Goal: Information Seeking & Learning: Find specific fact

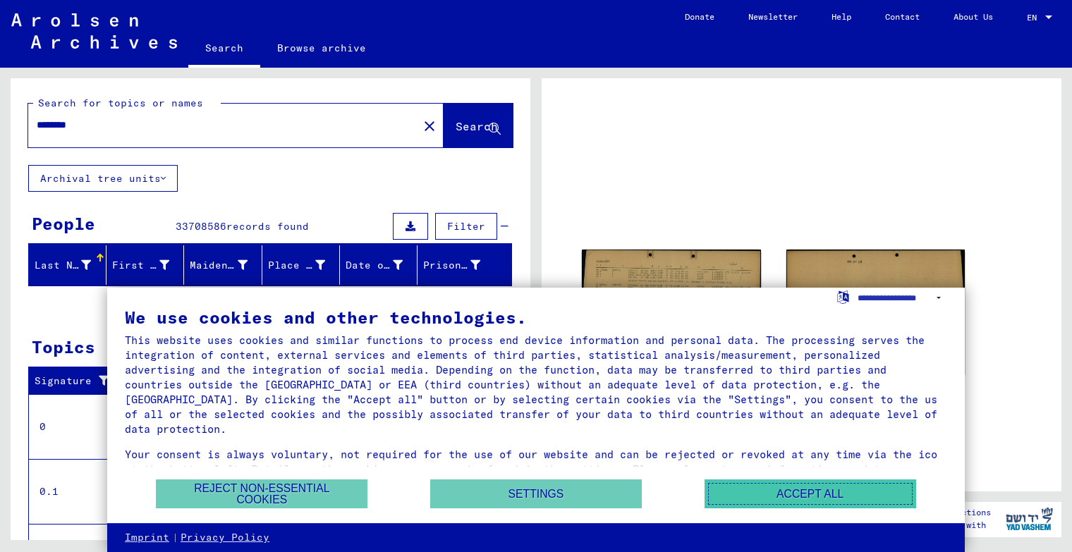
drag, startPoint x: 751, startPoint y: 492, endPoint x: 699, endPoint y: 492, distance: 52.2
click at [751, 492] on button "Accept all" at bounding box center [810, 493] width 212 height 29
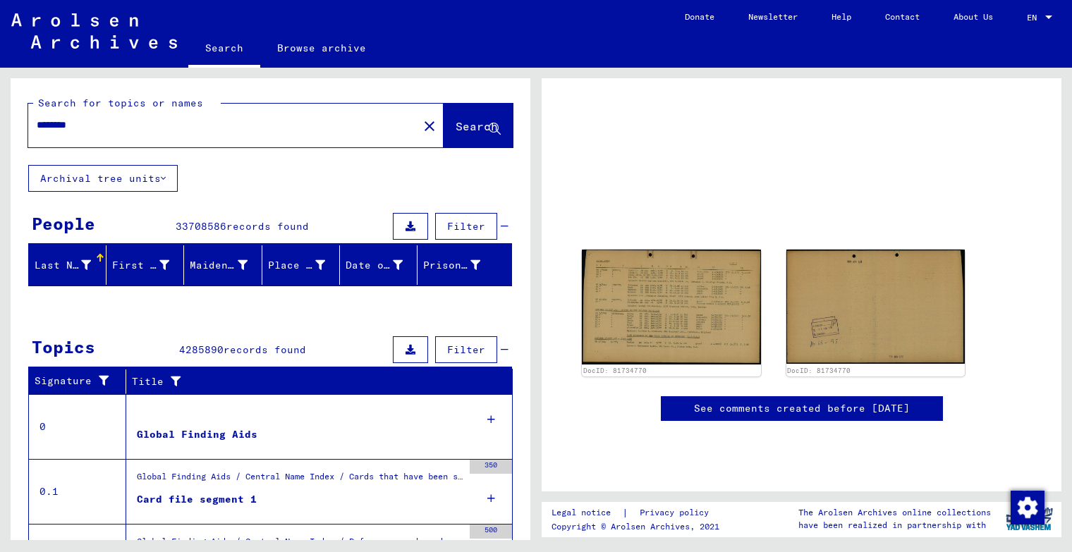
scroll to position [141, 0]
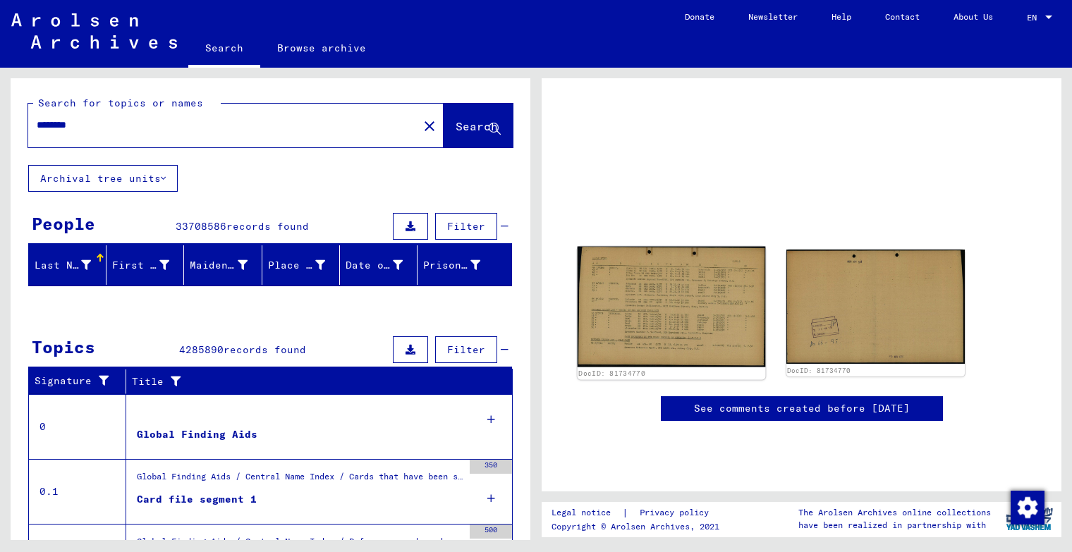
click at [674, 246] on img at bounding box center [671, 306] width 188 height 121
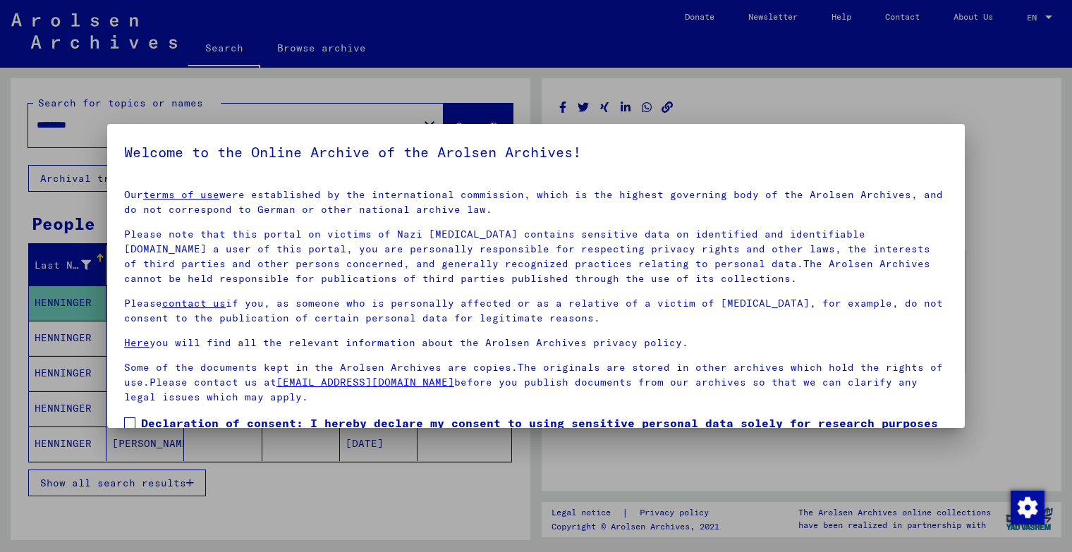
drag, startPoint x: 1034, startPoint y: 171, endPoint x: 993, endPoint y: 172, distance: 40.9
click at [1032, 171] on div at bounding box center [536, 276] width 1072 height 552
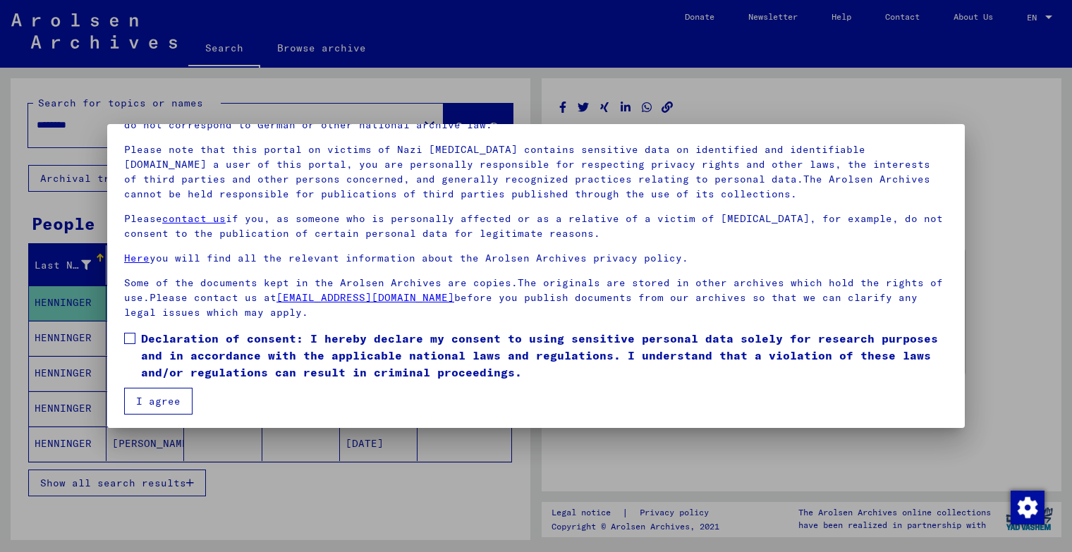
scroll to position [88, 0]
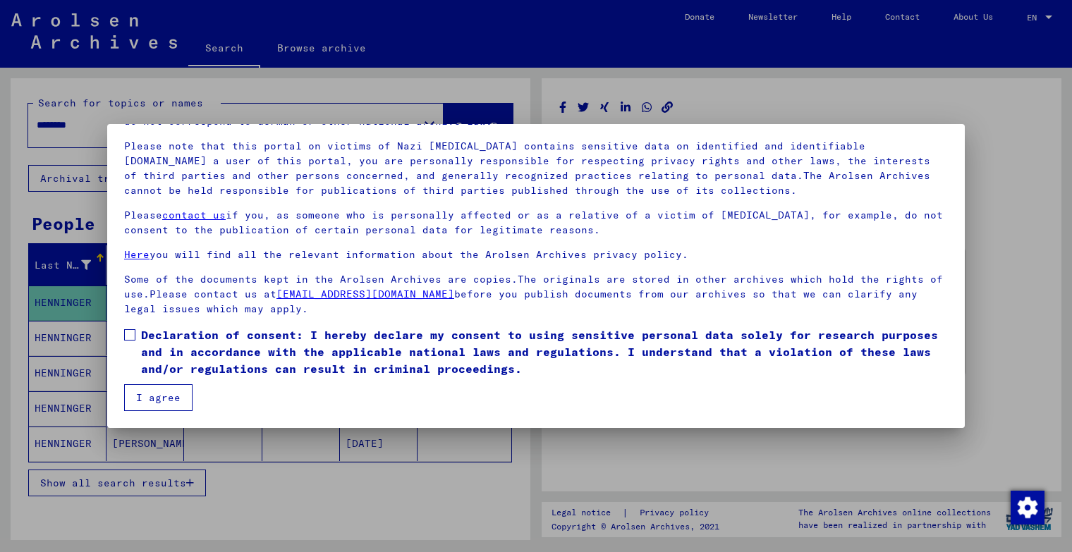
drag, startPoint x: 132, startPoint y: 334, endPoint x: 137, endPoint y: 346, distance: 13.2
click at [132, 334] on span at bounding box center [129, 334] width 11 height 11
click at [145, 392] on button "I agree" at bounding box center [158, 397] width 68 height 27
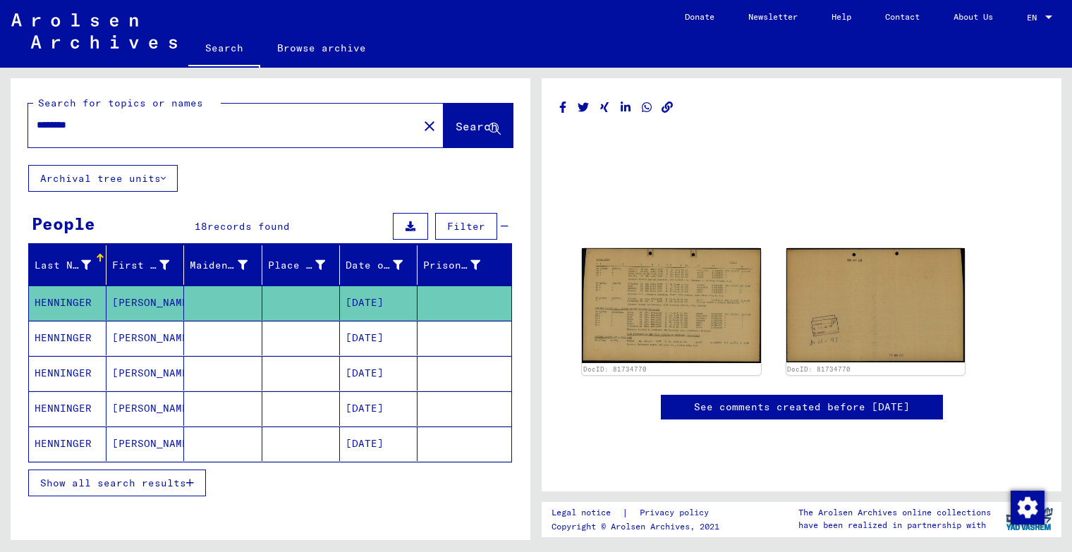
click at [114, 119] on input "********" at bounding box center [223, 125] width 373 height 15
drag, startPoint x: 106, startPoint y: 123, endPoint x: -49, endPoint y: 126, distance: 155.2
click at [0, 126] on html "Search Browse archive Donate Newsletter Help Contact About Us Search Browse arc…" at bounding box center [536, 276] width 1072 height 552
type input "******"
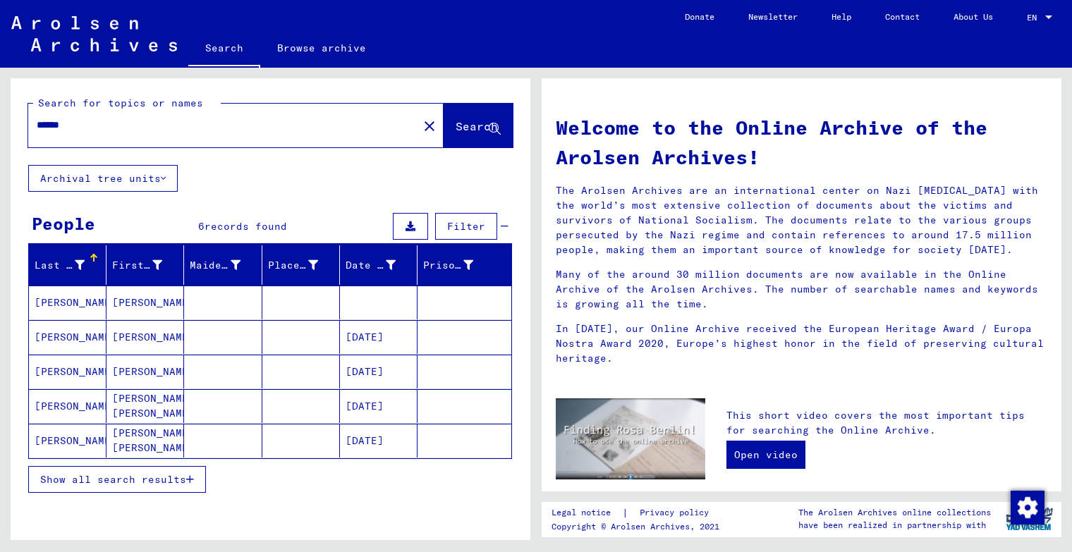
click at [132, 302] on mat-cell "[PERSON_NAME]" at bounding box center [145, 303] width 78 height 34
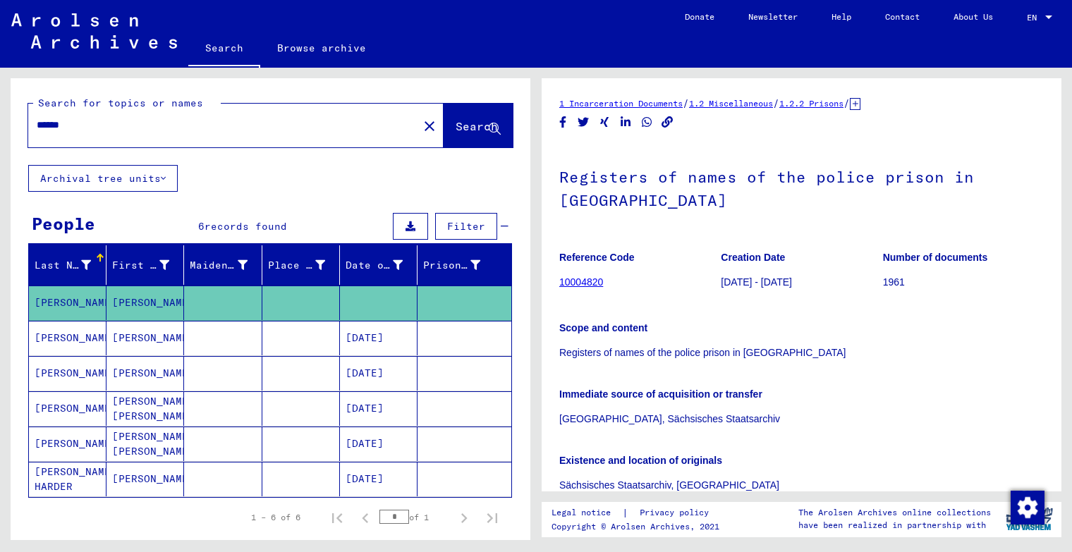
click at [587, 281] on link "10004820" at bounding box center [581, 281] width 44 height 11
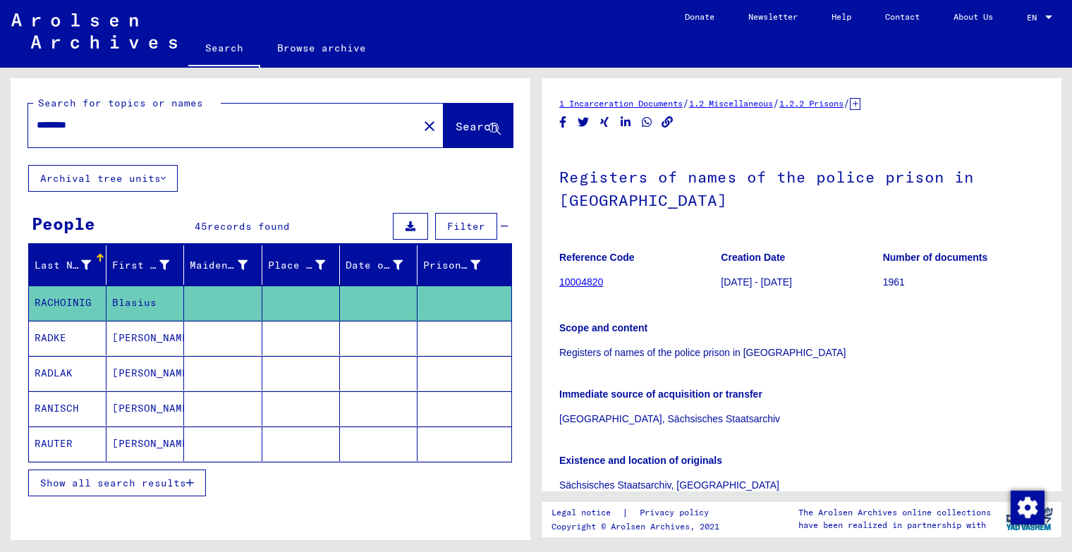
drag, startPoint x: 101, startPoint y: 128, endPoint x: -15, endPoint y: 121, distance: 115.8
click at [0, 121] on html "Search Browse archive Donate Newsletter Help Contact About Us Search Browse arc…" at bounding box center [536, 276] width 1072 height 552
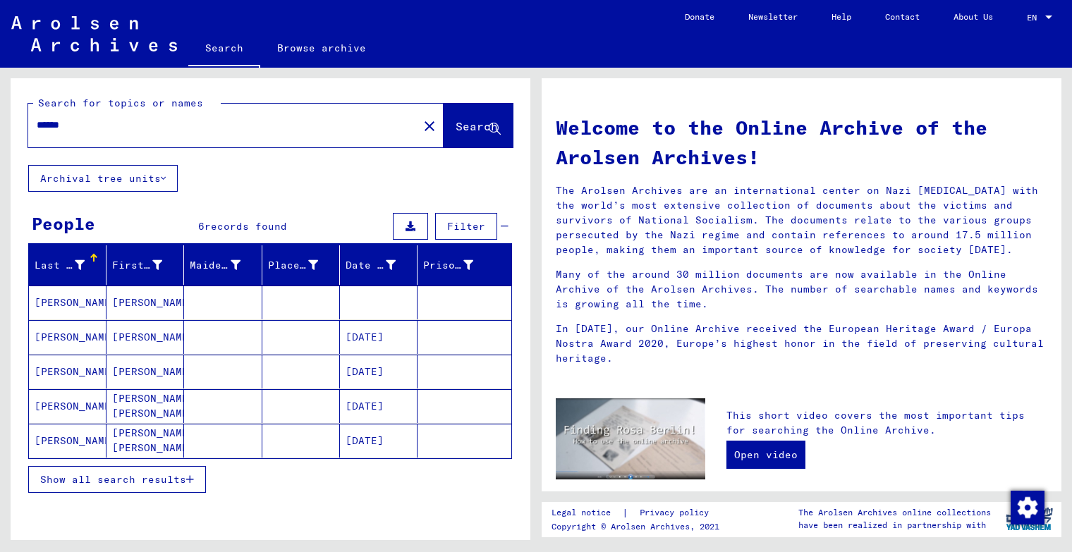
click at [126, 406] on mat-cell "[PERSON_NAME] [PERSON_NAME]" at bounding box center [145, 406] width 78 height 34
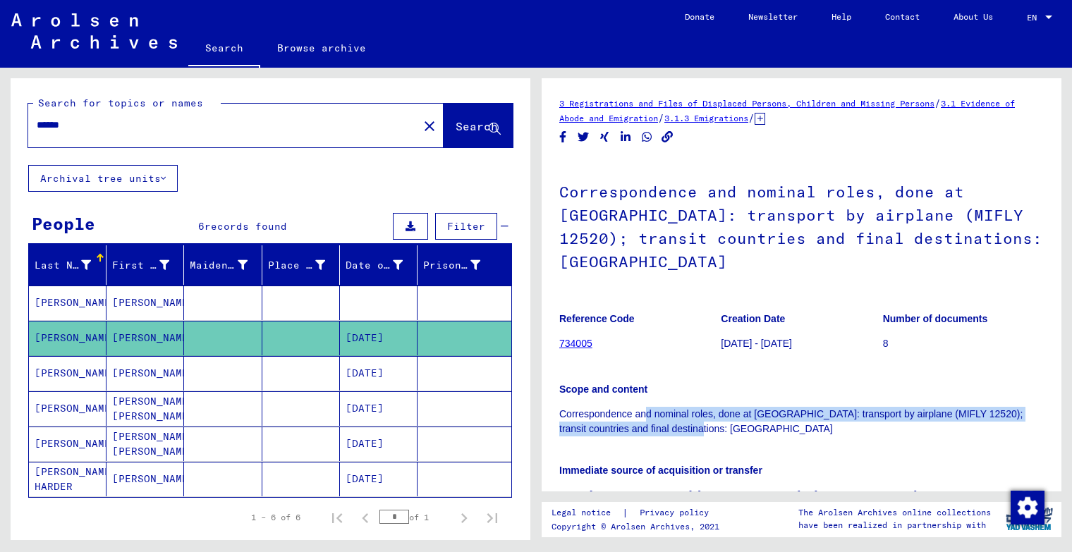
drag, startPoint x: 644, startPoint y: 390, endPoint x: 757, endPoint y: 404, distance: 113.0
click at [757, 407] on p "Correspondence and nominal roles, done at [GEOGRAPHIC_DATA]: transport by airpl…" at bounding box center [801, 422] width 484 height 30
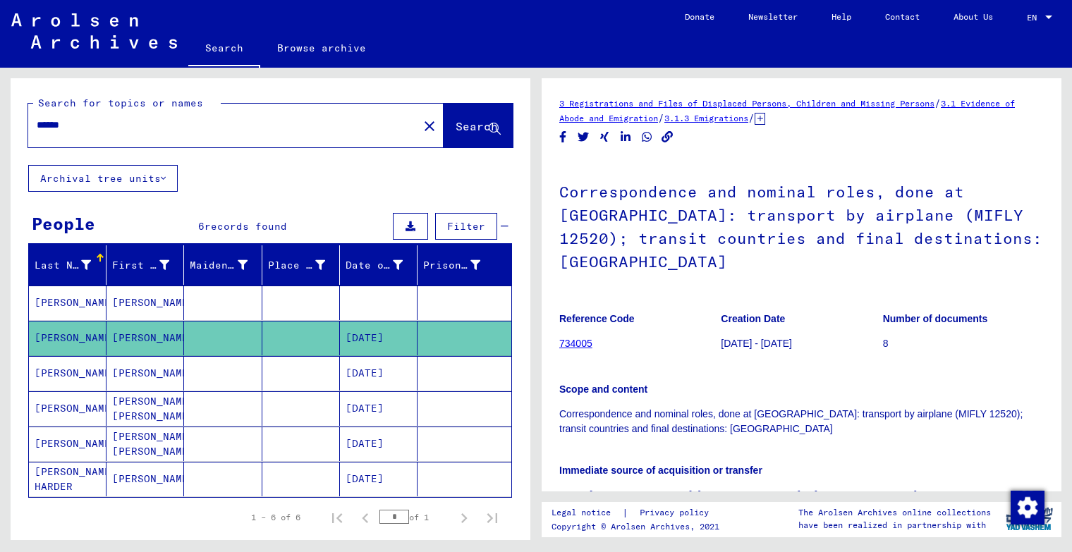
click at [129, 303] on mat-cell "[PERSON_NAME]" at bounding box center [145, 303] width 78 height 35
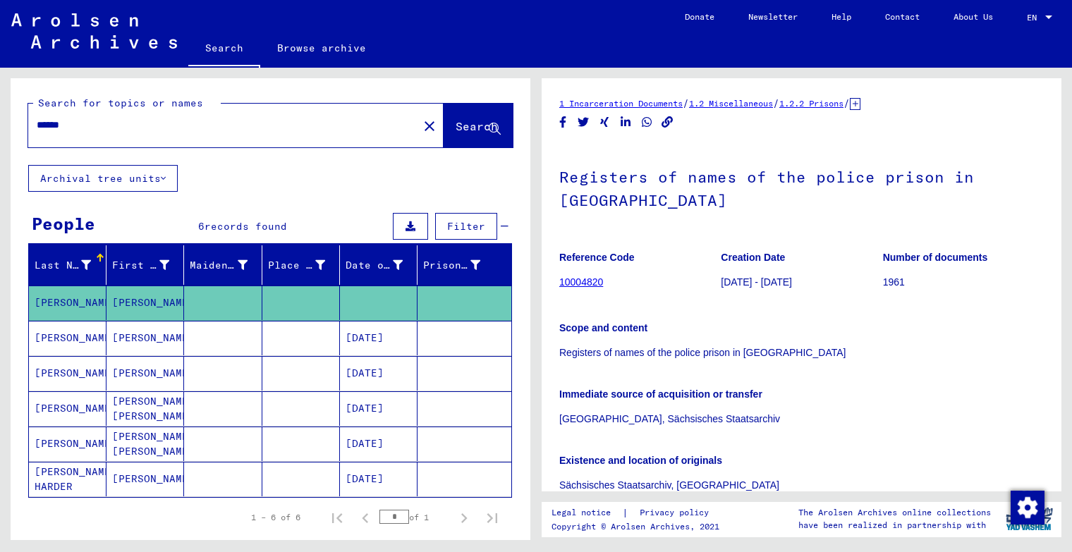
click at [121, 369] on mat-cell "[PERSON_NAME]" at bounding box center [145, 373] width 78 height 35
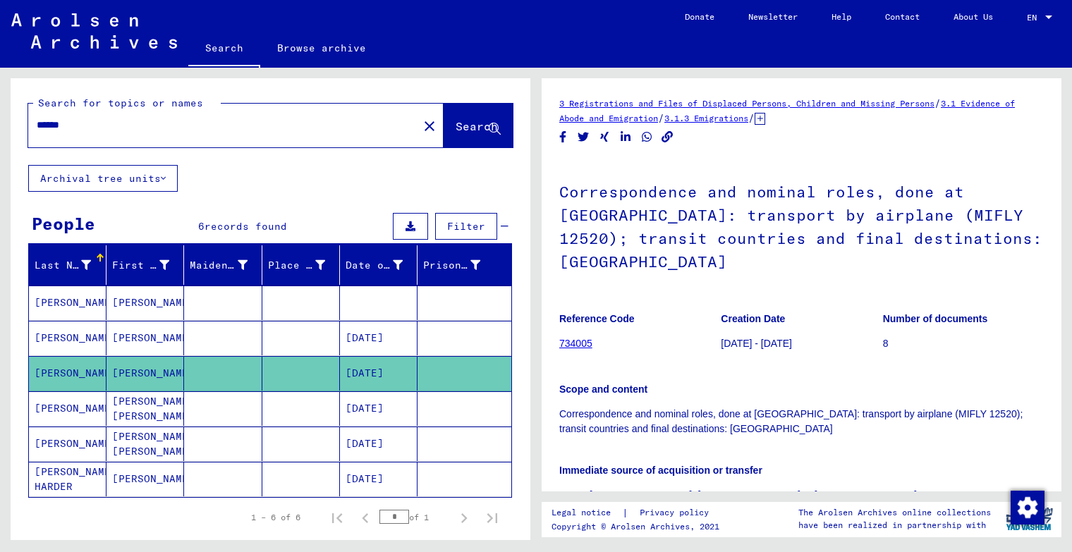
click at [131, 336] on mat-cell "[PERSON_NAME]" at bounding box center [145, 338] width 78 height 35
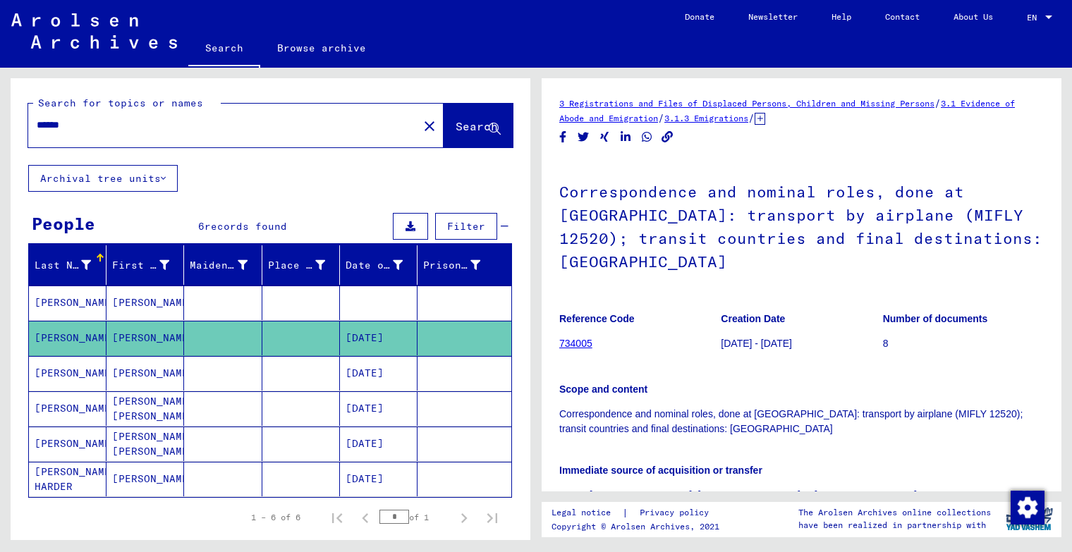
click at [123, 334] on mat-cell "[PERSON_NAME]" at bounding box center [145, 338] width 78 height 35
click at [66, 336] on mat-cell "[PERSON_NAME]" at bounding box center [68, 338] width 78 height 35
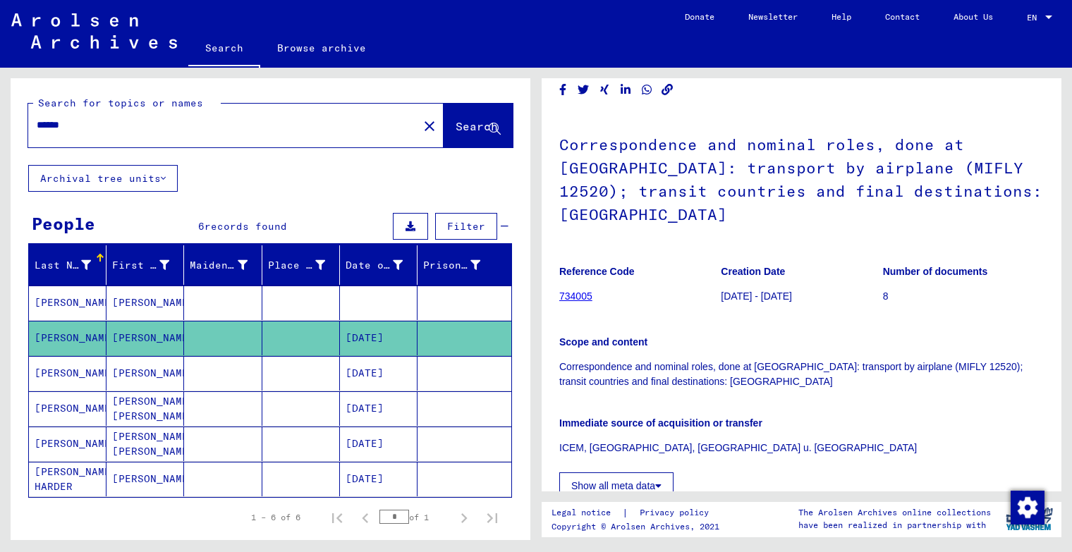
scroll to position [71, 0]
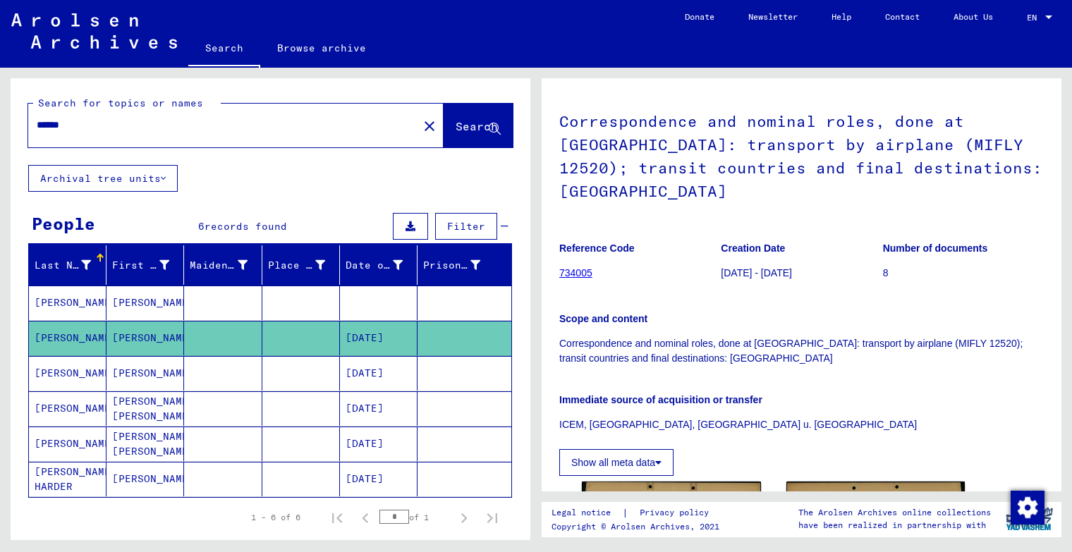
click at [127, 477] on mat-cell "[PERSON_NAME]" at bounding box center [145, 479] width 78 height 35
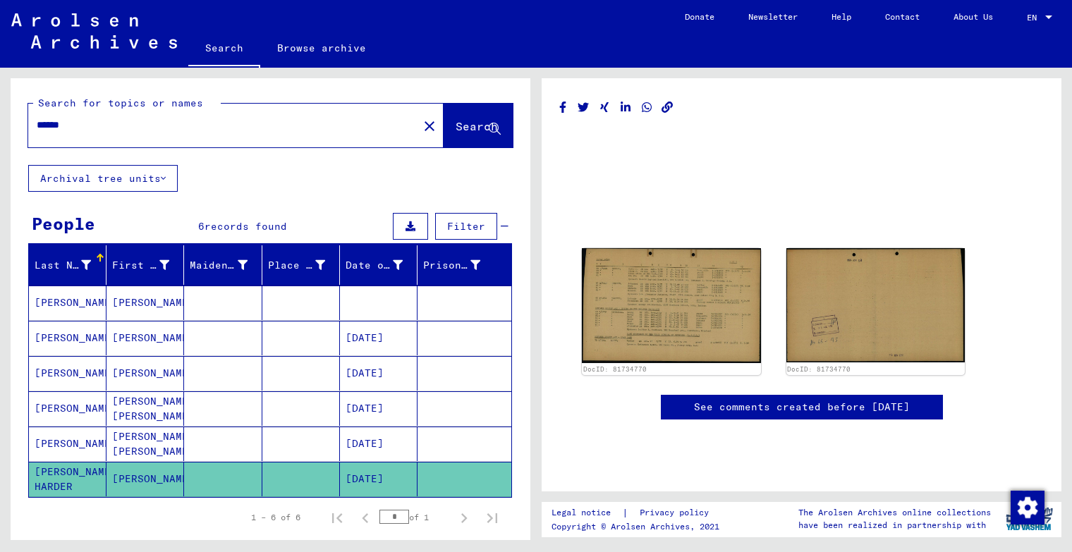
scroll to position [41, 0]
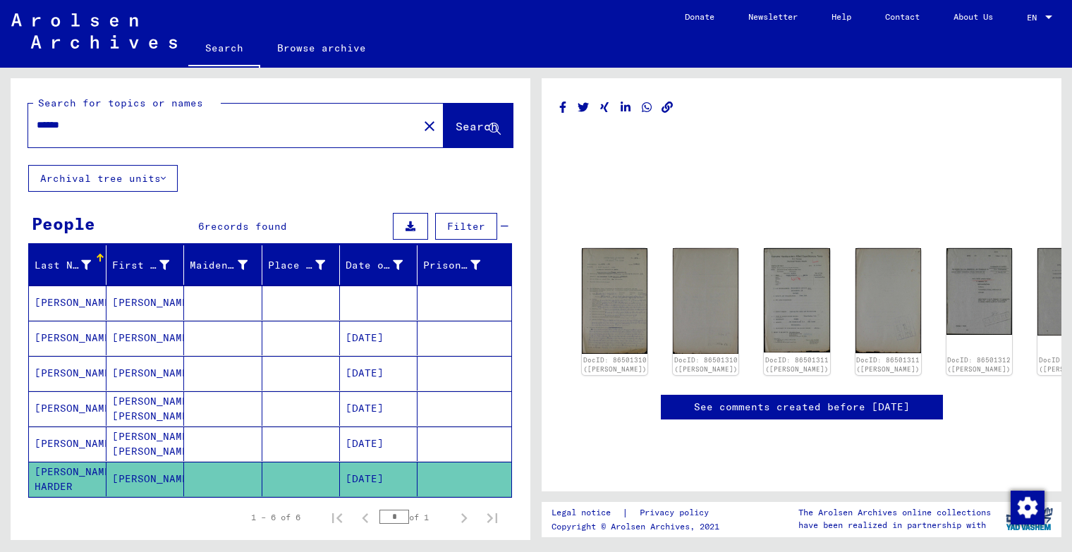
click at [125, 444] on mat-cell "[PERSON_NAME] [PERSON_NAME]" at bounding box center [145, 444] width 78 height 35
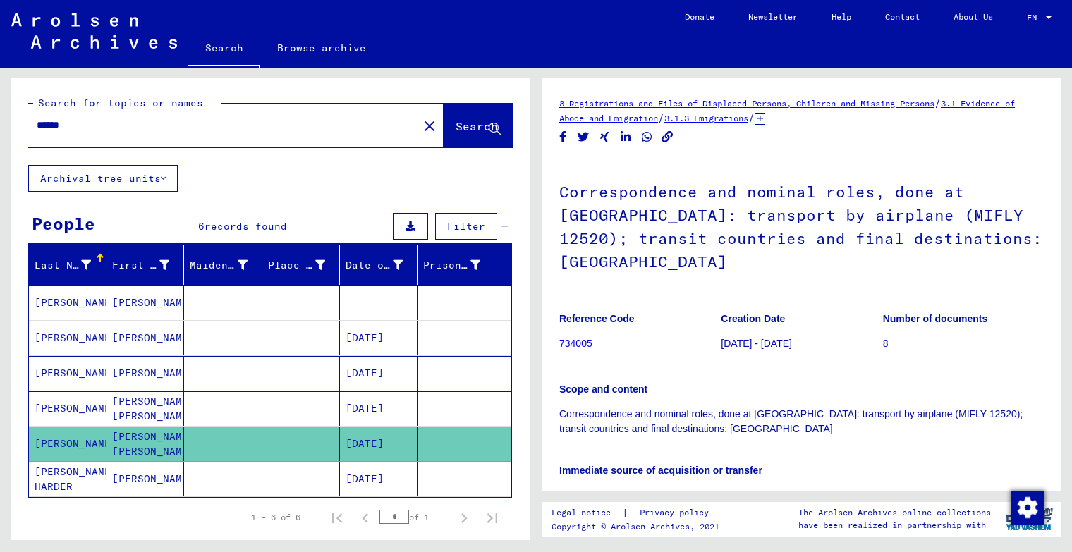
click at [136, 338] on mat-cell "[PERSON_NAME]" at bounding box center [145, 338] width 78 height 35
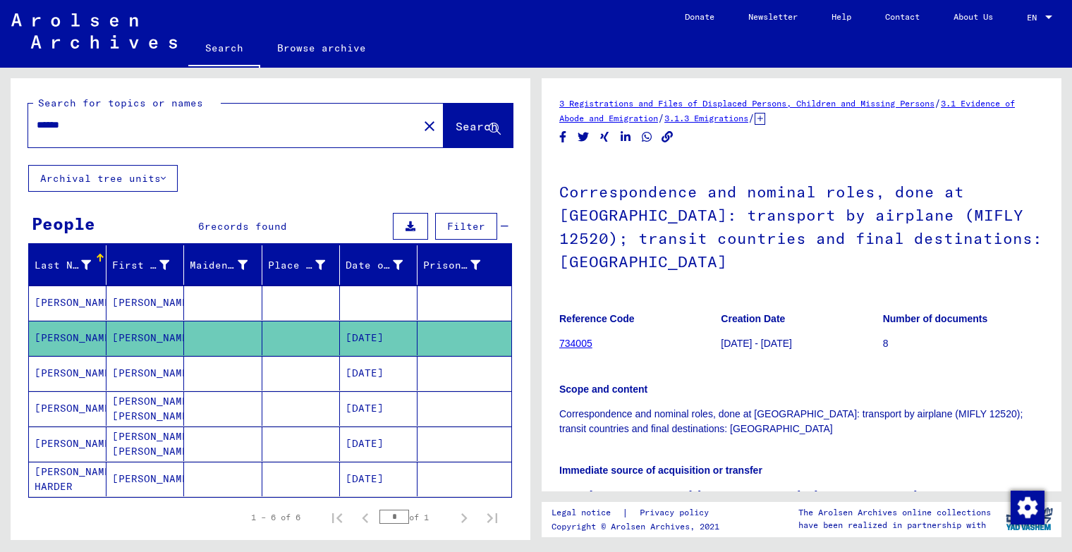
click at [133, 303] on mat-cell "[PERSON_NAME]" at bounding box center [145, 303] width 78 height 35
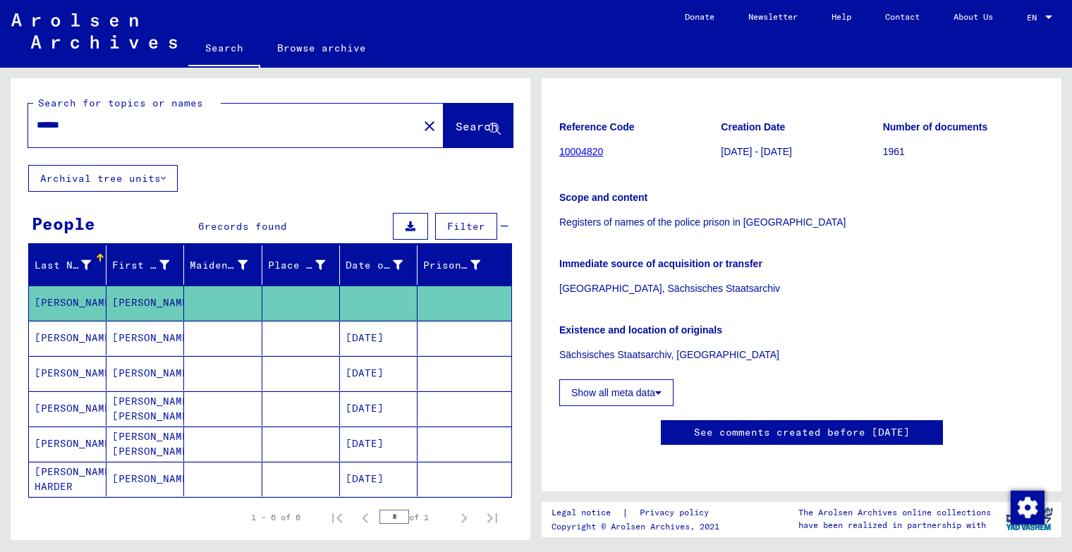
scroll to position [109, 0]
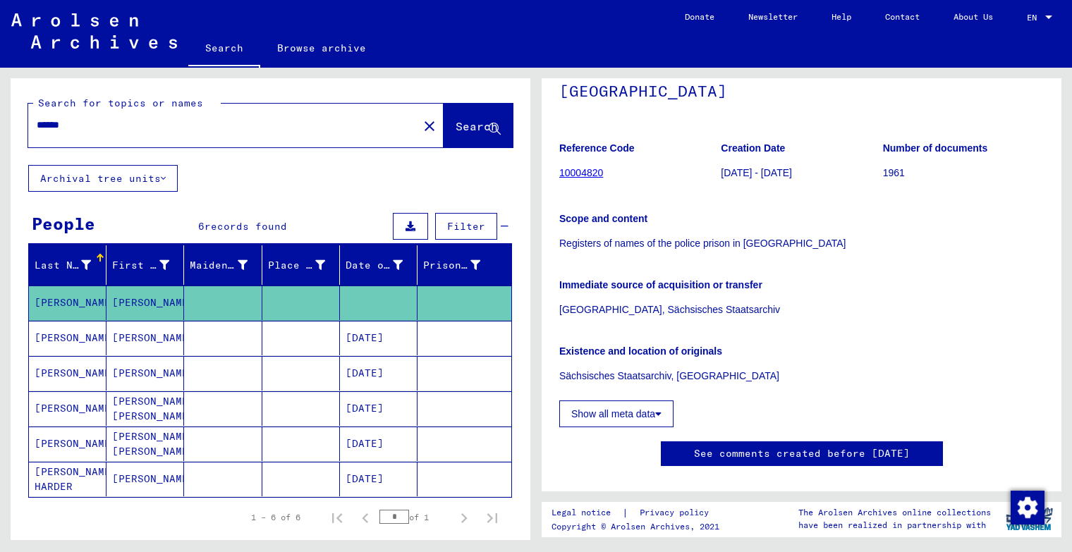
click at [646, 413] on button "Show all meta data" at bounding box center [616, 414] width 114 height 27
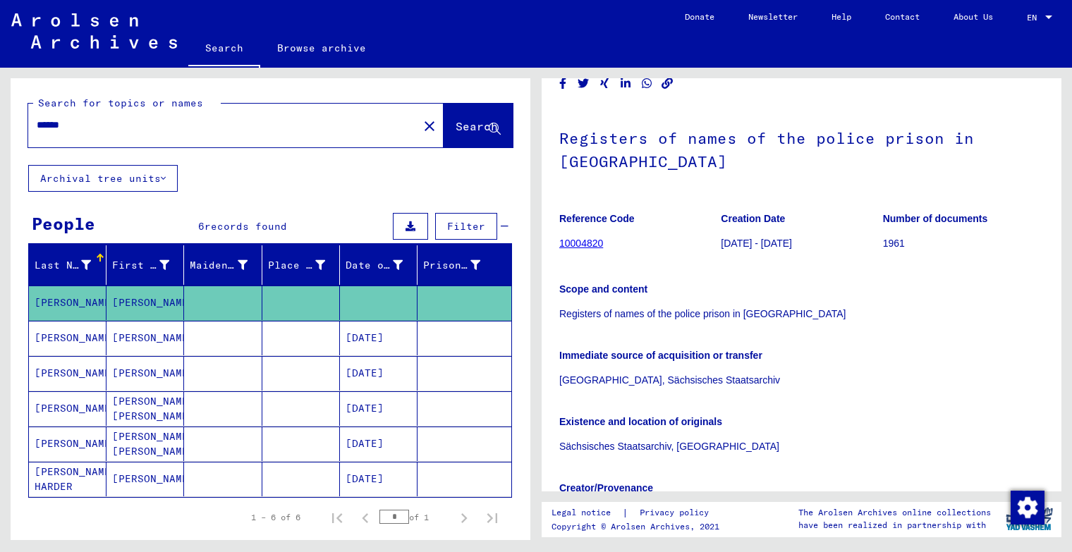
scroll to position [0, 0]
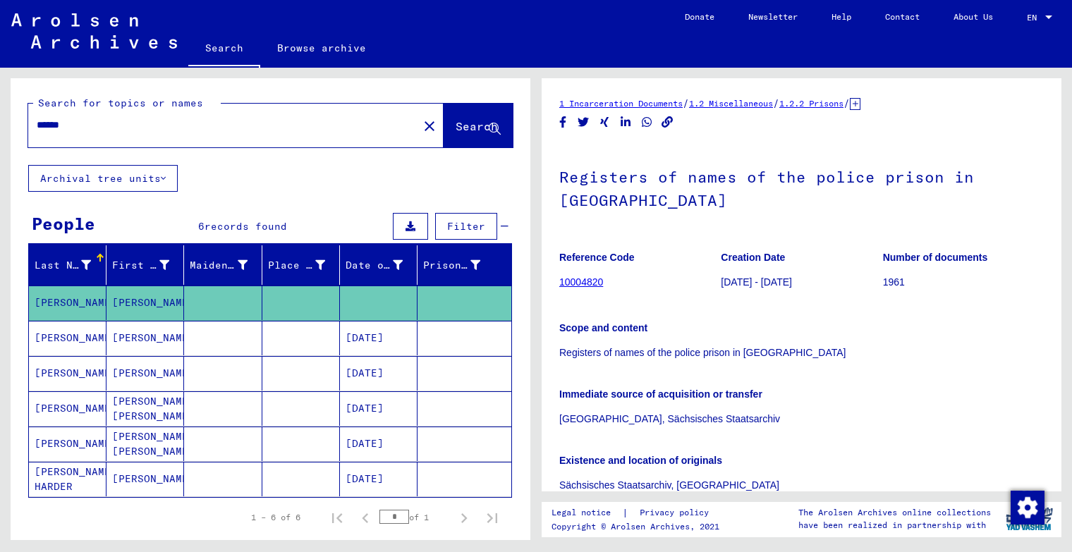
drag, startPoint x: 87, startPoint y: 127, endPoint x: -16, endPoint y: 127, distance: 102.9
click at [0, 127] on html "Search Browse archive Donate Newsletter Help Contact About Us Search Browse arc…" at bounding box center [536, 276] width 1072 height 552
type input "*****"
click at [456, 125] on span "Search" at bounding box center [477, 126] width 42 height 14
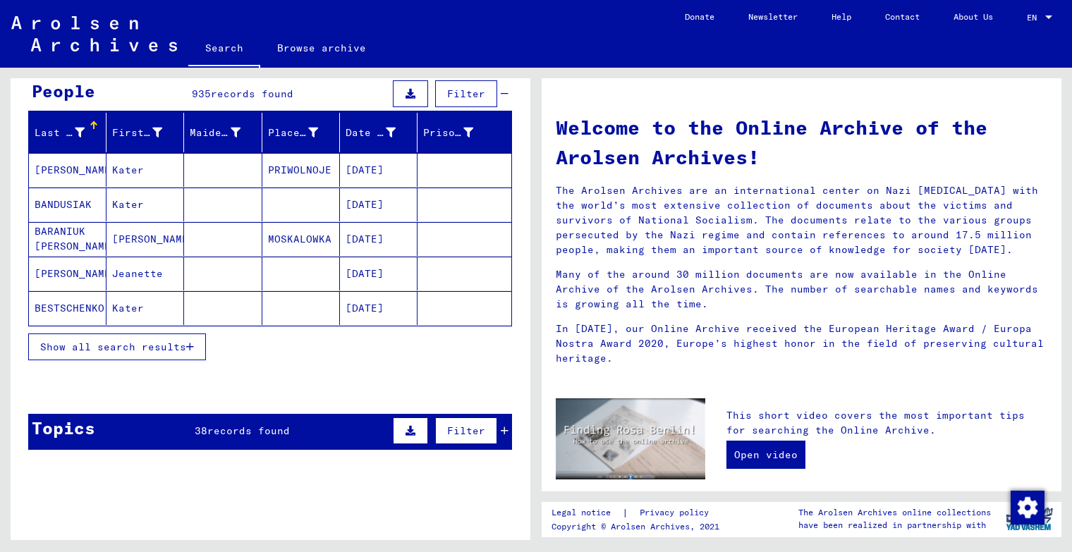
scroll to position [141, 0]
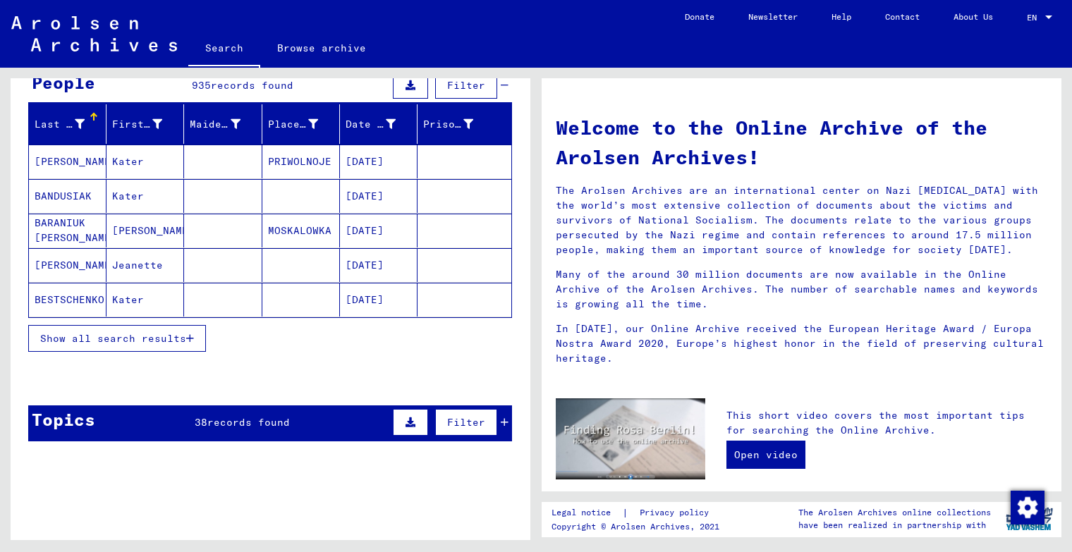
click at [138, 341] on span "Show all search results" at bounding box center [113, 338] width 146 height 13
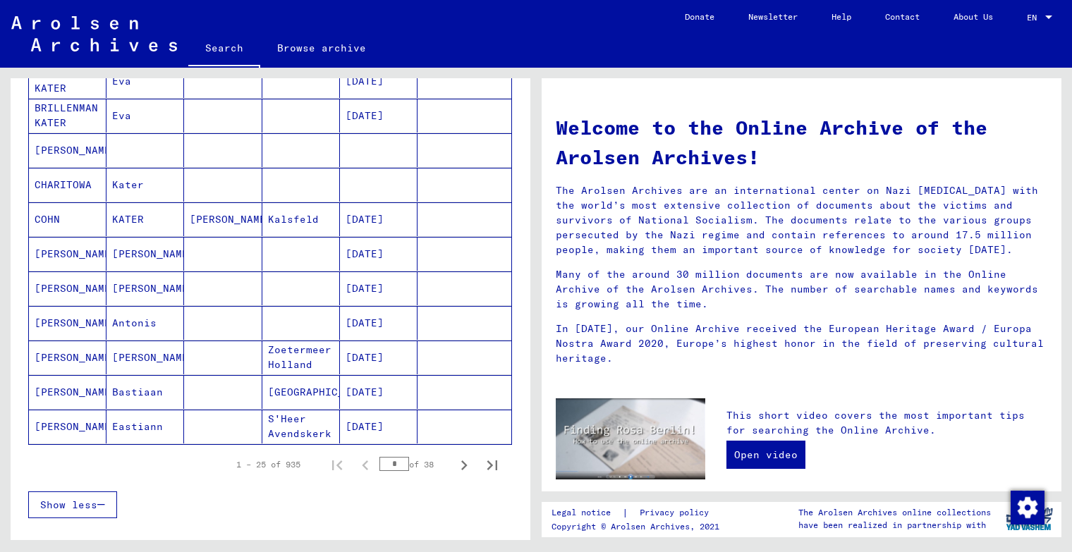
scroll to position [776, 0]
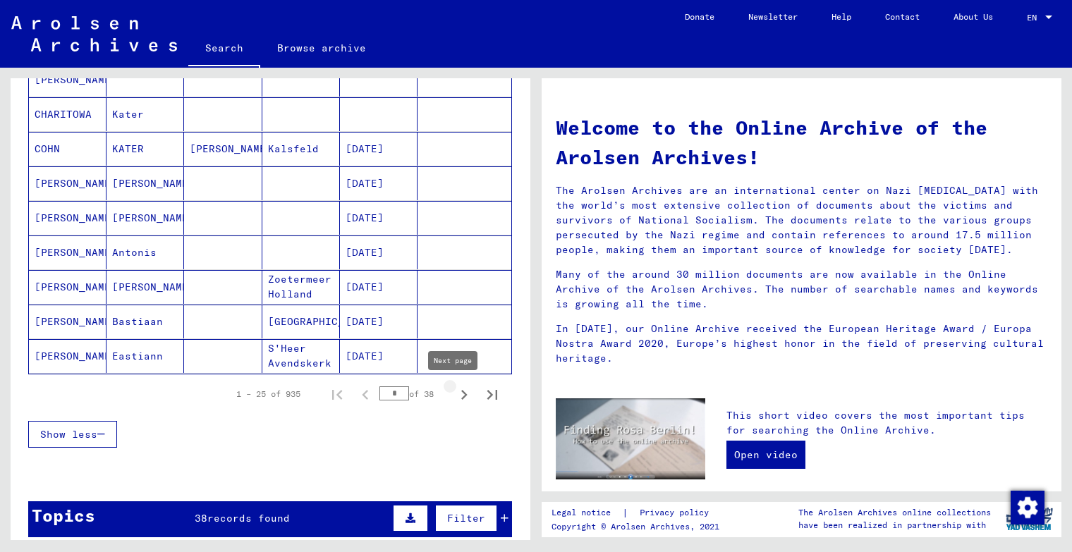
click at [454, 394] on icon "Next page" at bounding box center [464, 395] width 20 height 20
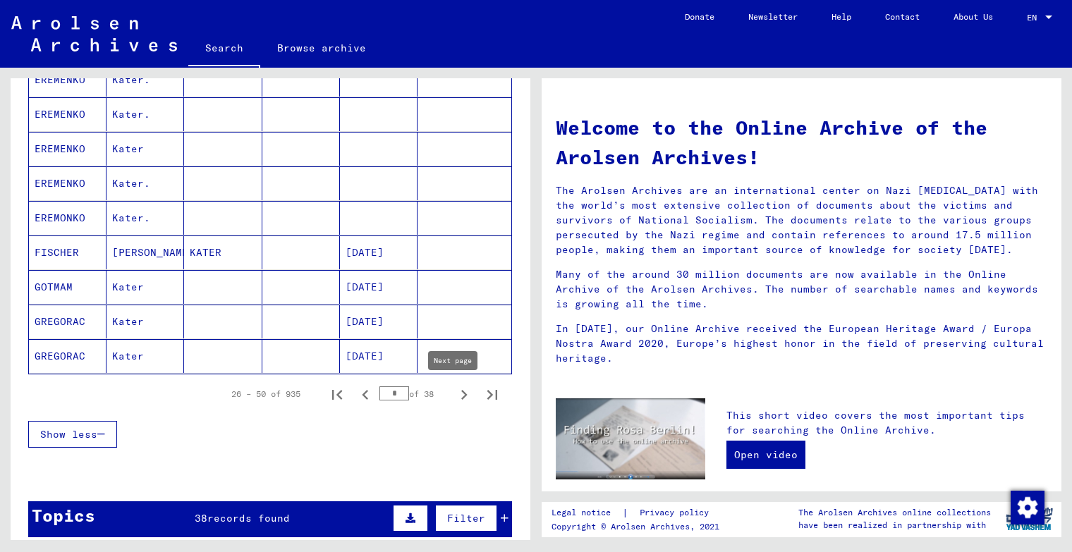
click at [461, 398] on icon "Next page" at bounding box center [464, 395] width 6 height 10
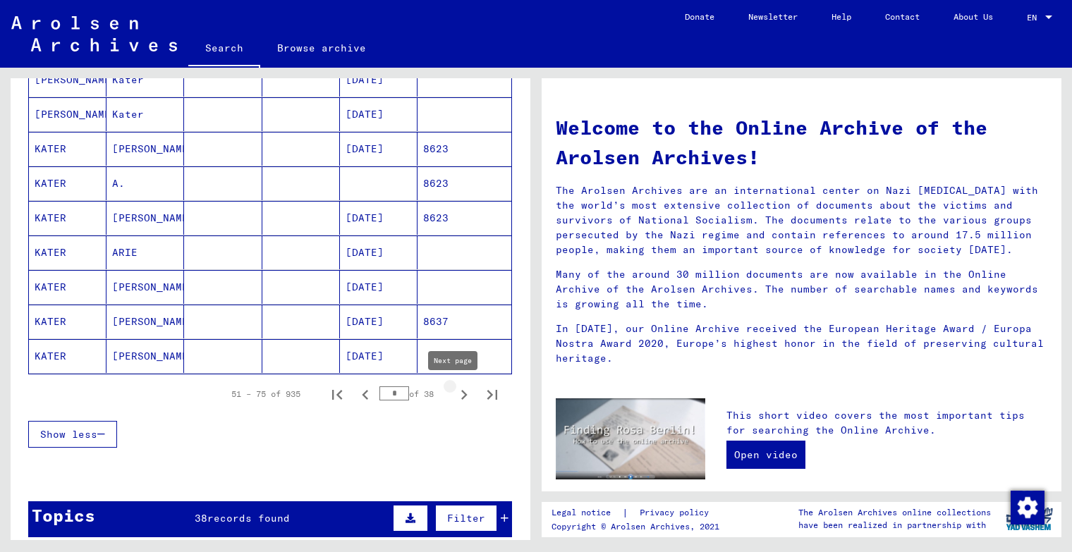
click at [461, 398] on icon "Next page" at bounding box center [464, 395] width 6 height 10
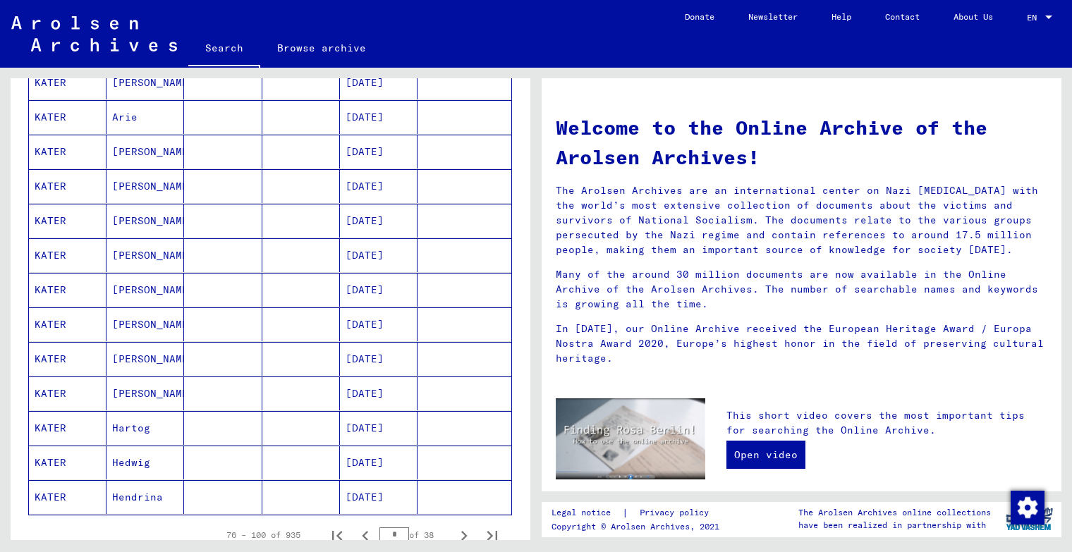
scroll to position [705, 0]
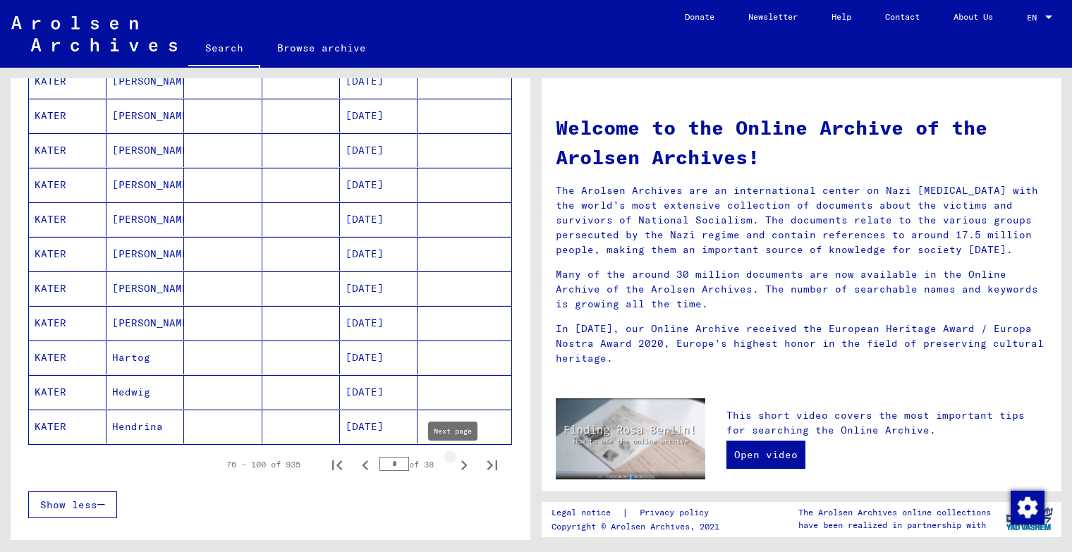
click at [454, 467] on icon "Next page" at bounding box center [464, 466] width 20 height 20
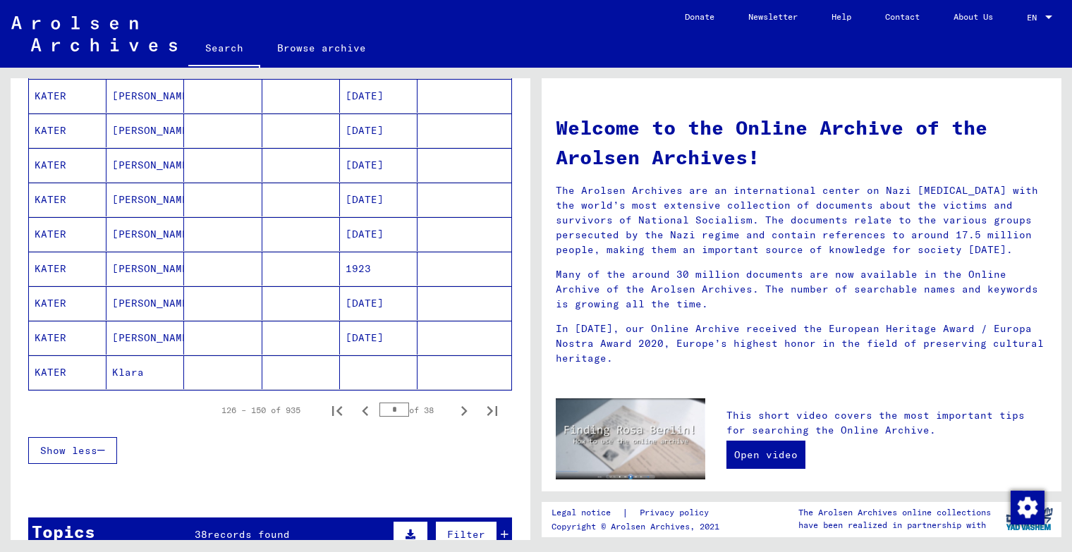
scroll to position [776, 0]
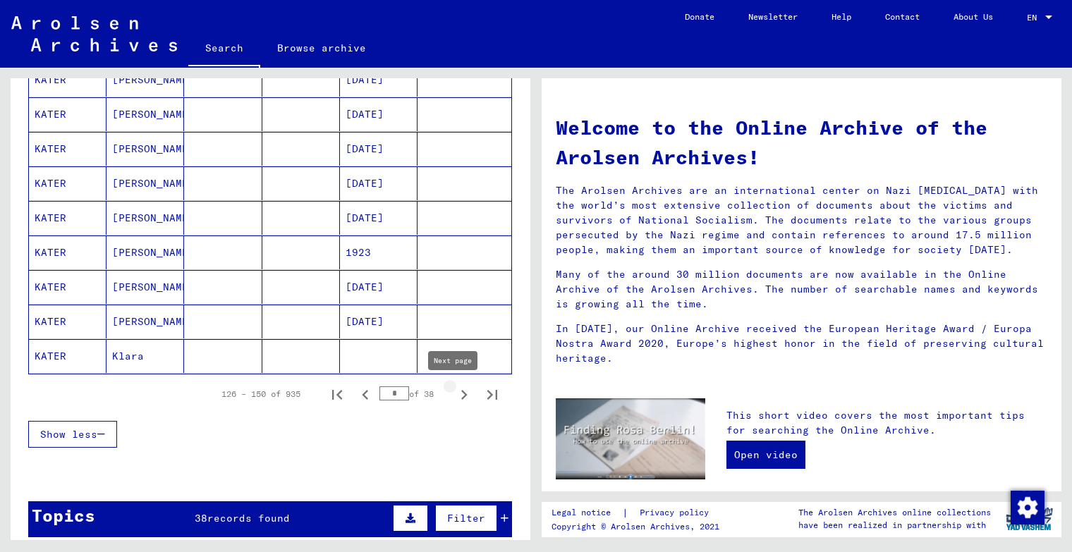
click at [454, 395] on icon "Next page" at bounding box center [464, 395] width 20 height 20
type input "*"
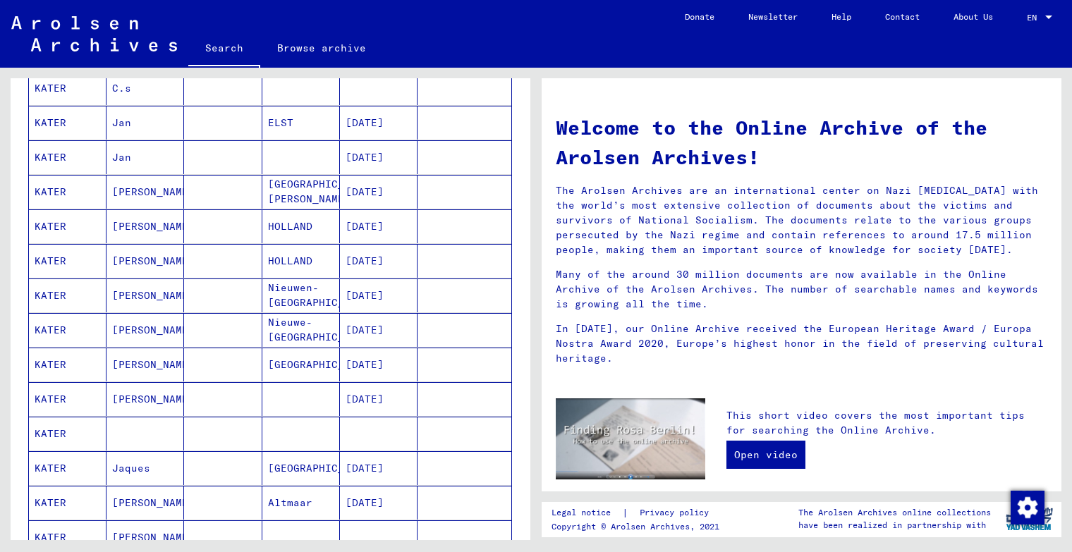
scroll to position [494, 0]
